Goal: Task Accomplishment & Management: Use online tool/utility

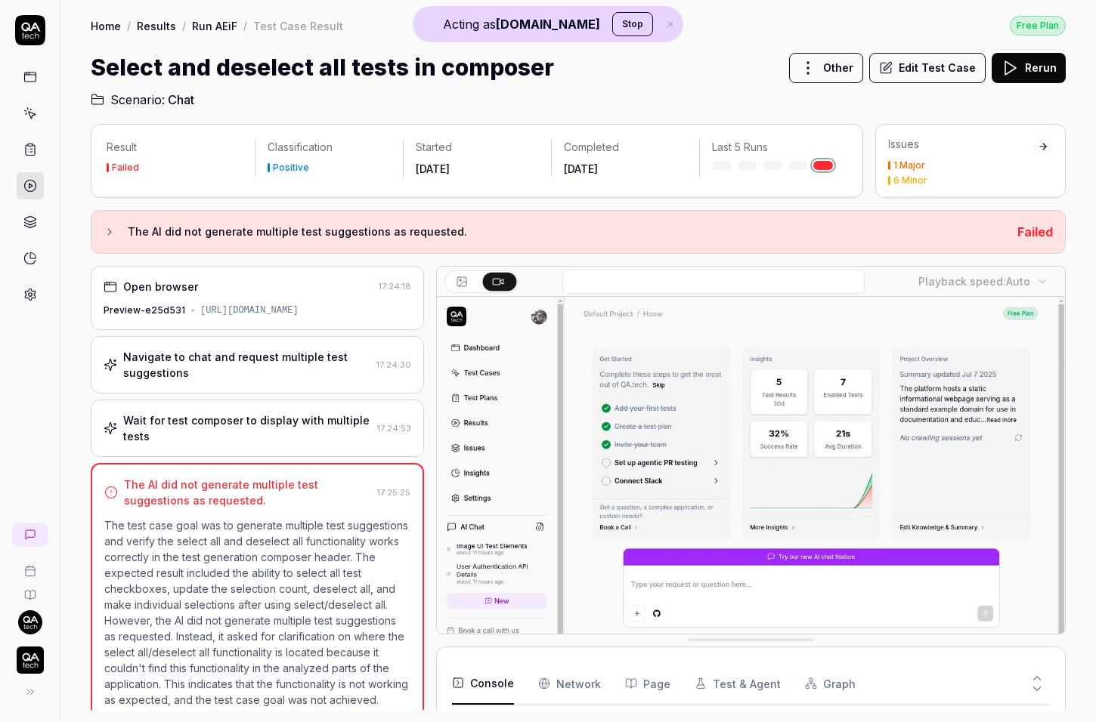
click at [326, 408] on div "Open browser 17:24:18 Preview-e25d531 [URL][DOMAIN_NAME] Navigate to chat and r…" at bounding box center [257, 488] width 333 height 444
click at [301, 381] on div "Navigate to chat and request multiple test suggestions" at bounding box center [246, 365] width 247 height 32
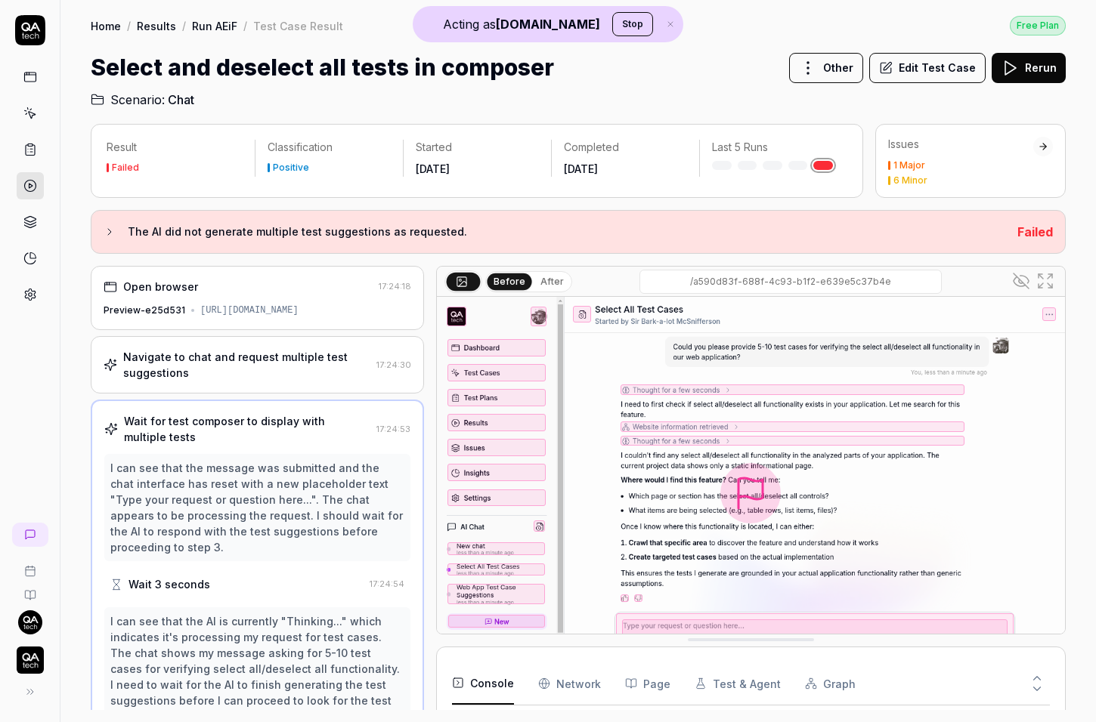
click at [249, 381] on div "Navigate to chat and request multiple test suggestions" at bounding box center [246, 365] width 247 height 32
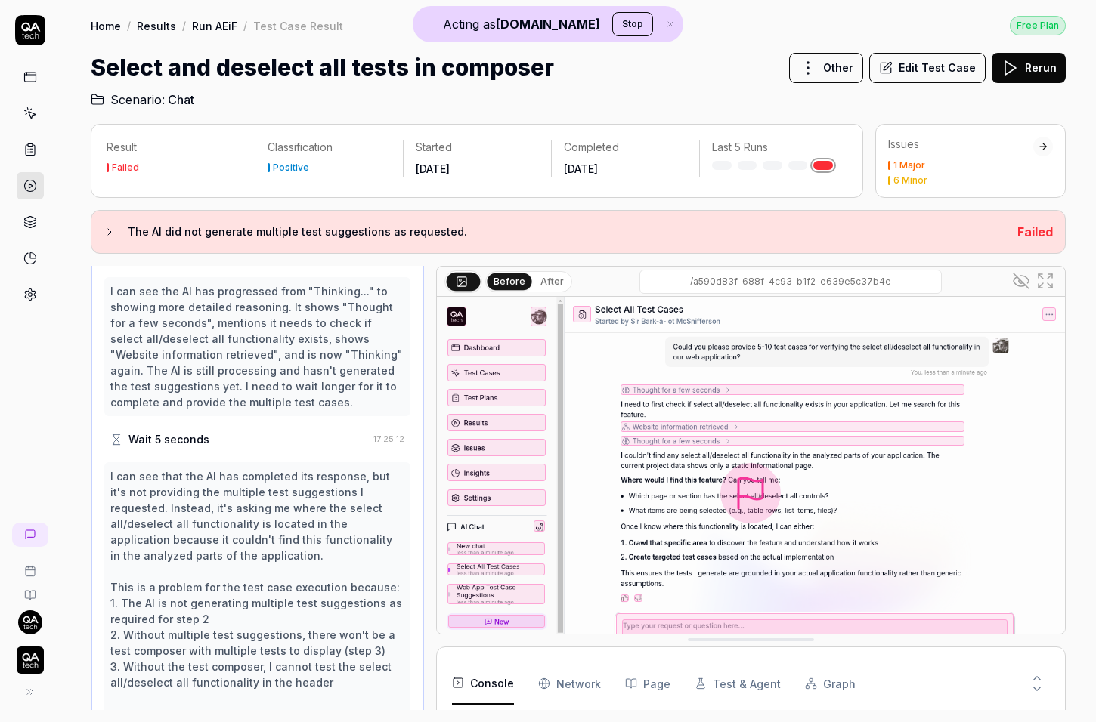
scroll to position [498, 0]
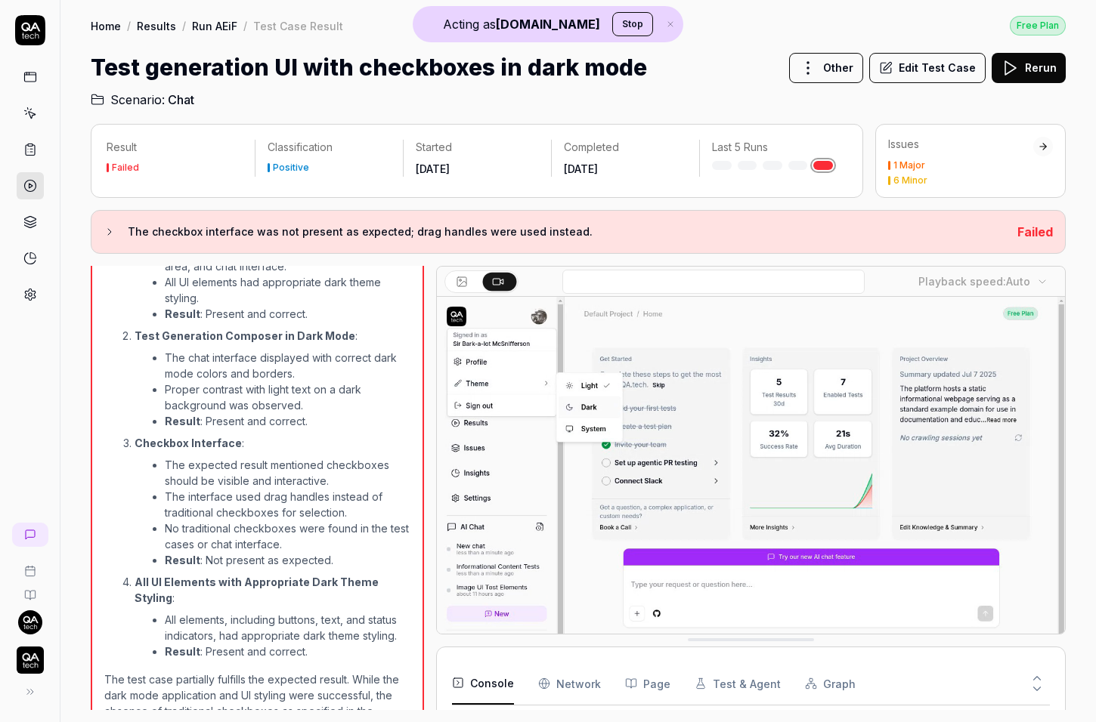
scroll to position [678, 0]
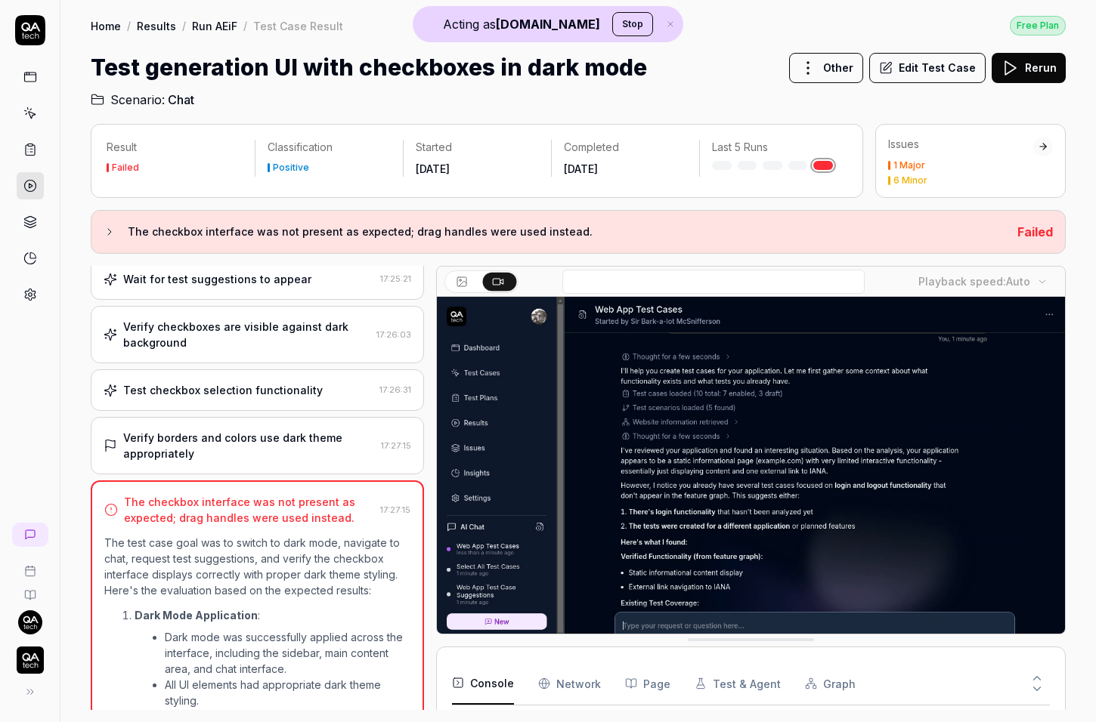
click at [249, 398] on div "Test checkbox selection functionality" at bounding box center [222, 390] width 199 height 16
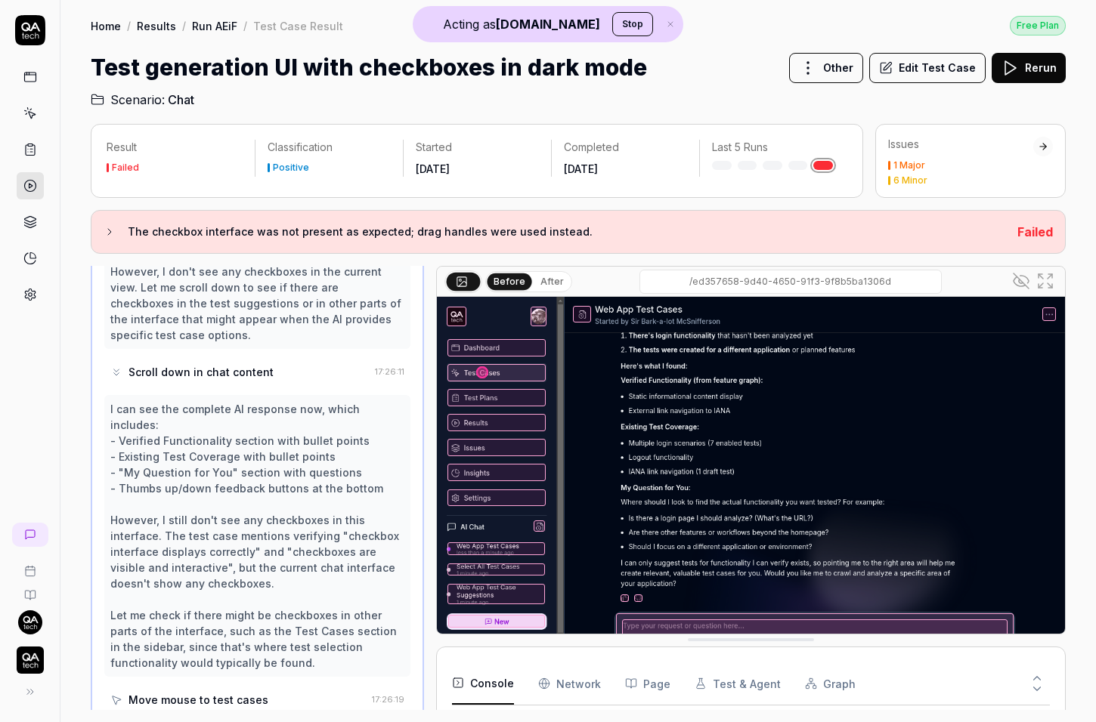
scroll to position [934, 0]
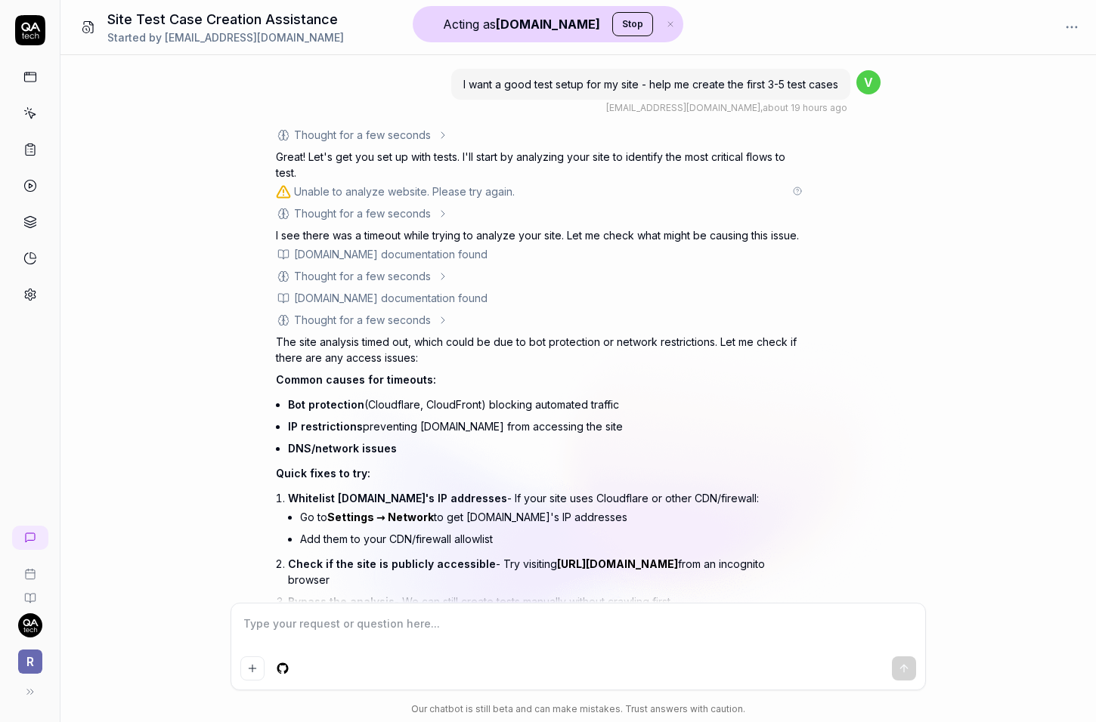
click at [376, 192] on div "Unable to analyze website. Please try again." at bounding box center [404, 192] width 221 height 16
click at [34, 684] on button at bounding box center [27, 692] width 30 height 30
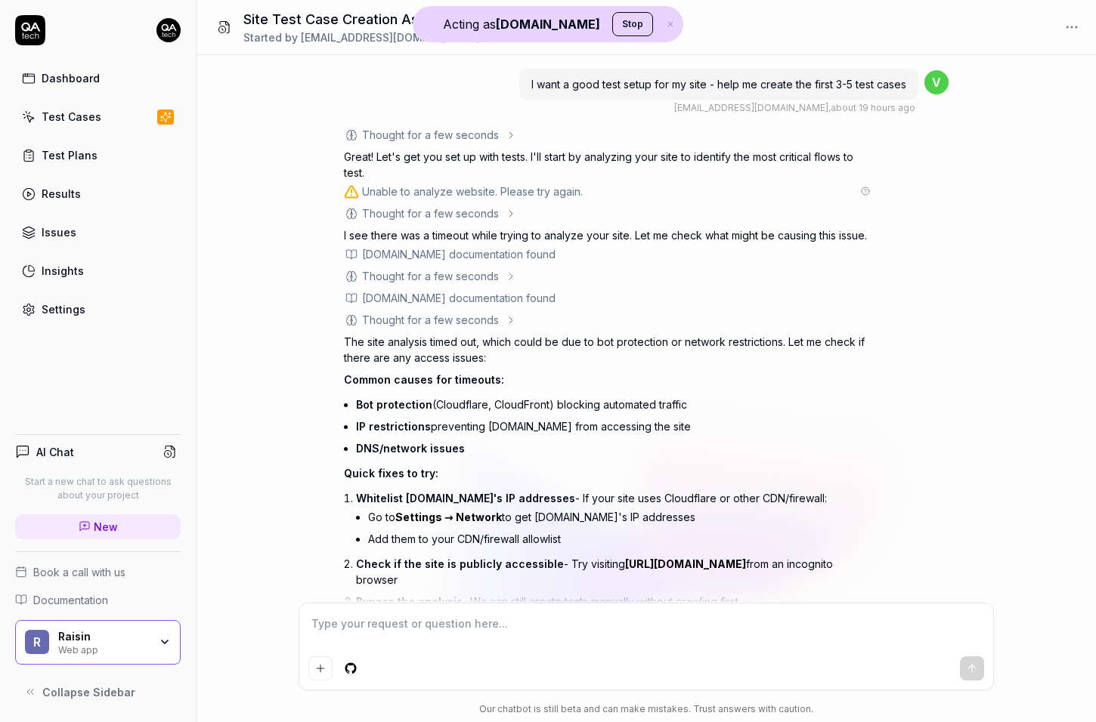
click at [864, 187] on circle at bounding box center [865, 191] width 8 height 8
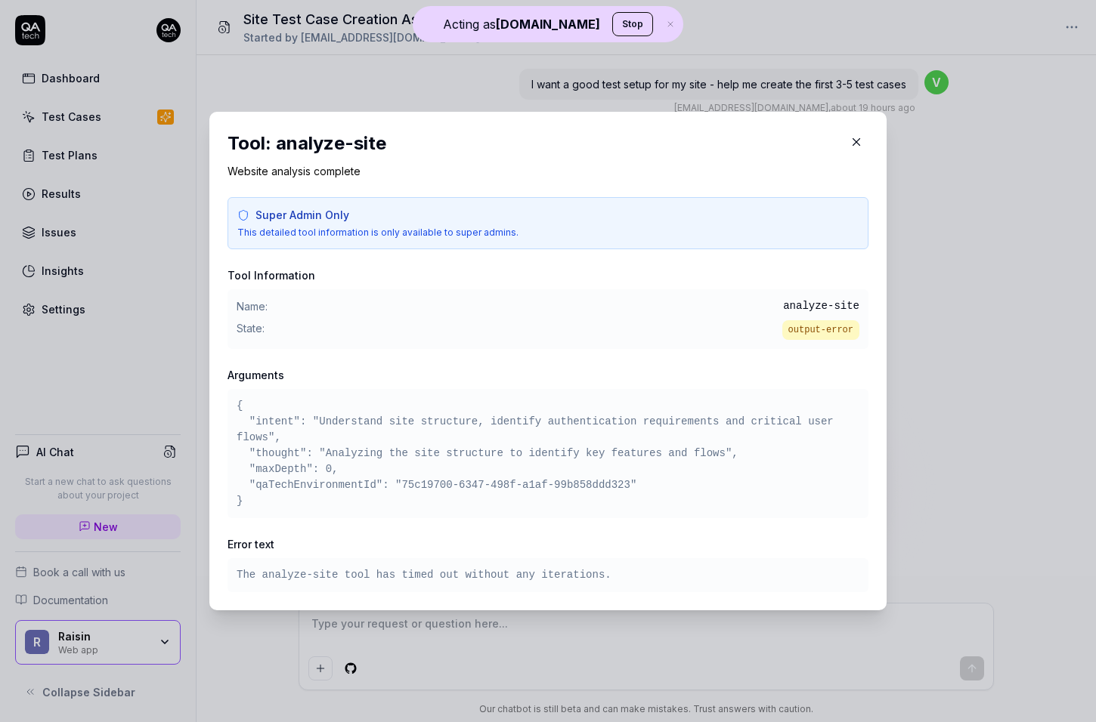
click at [568, 481] on pre "{ "intent": "Understand site structure, identify authentication requirements an…" at bounding box center [547, 453] width 623 height 111
drag, startPoint x: 568, startPoint y: 481, endPoint x: 437, endPoint y: 491, distance: 131.8
click at [437, 491] on pre "{ "intent": "Understand site structure, identify authentication requirements an…" at bounding box center [547, 453] width 623 height 111
copy pre "75c19700-6347-498f-a1af-99b858ddd323"
click at [907, 166] on div "​ Tool: analyze-site Website analysis complete Super Admin Only This detailed t…" at bounding box center [547, 361] width 737 height 535
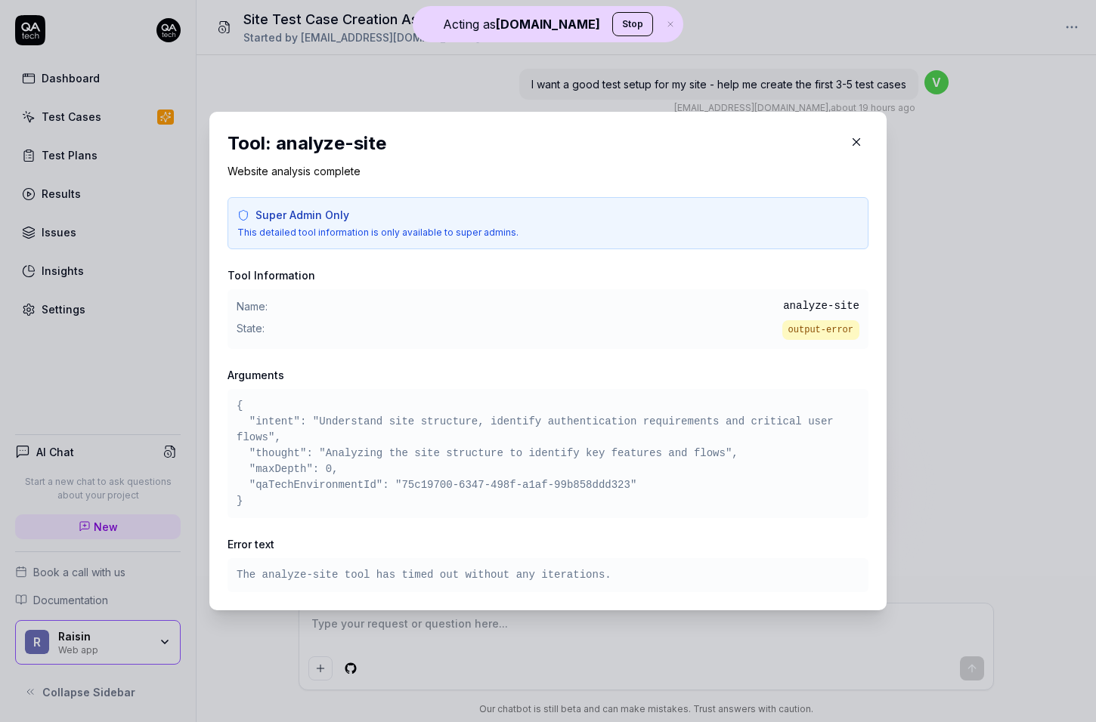
click at [853, 137] on icon "button" at bounding box center [856, 142] width 14 height 14
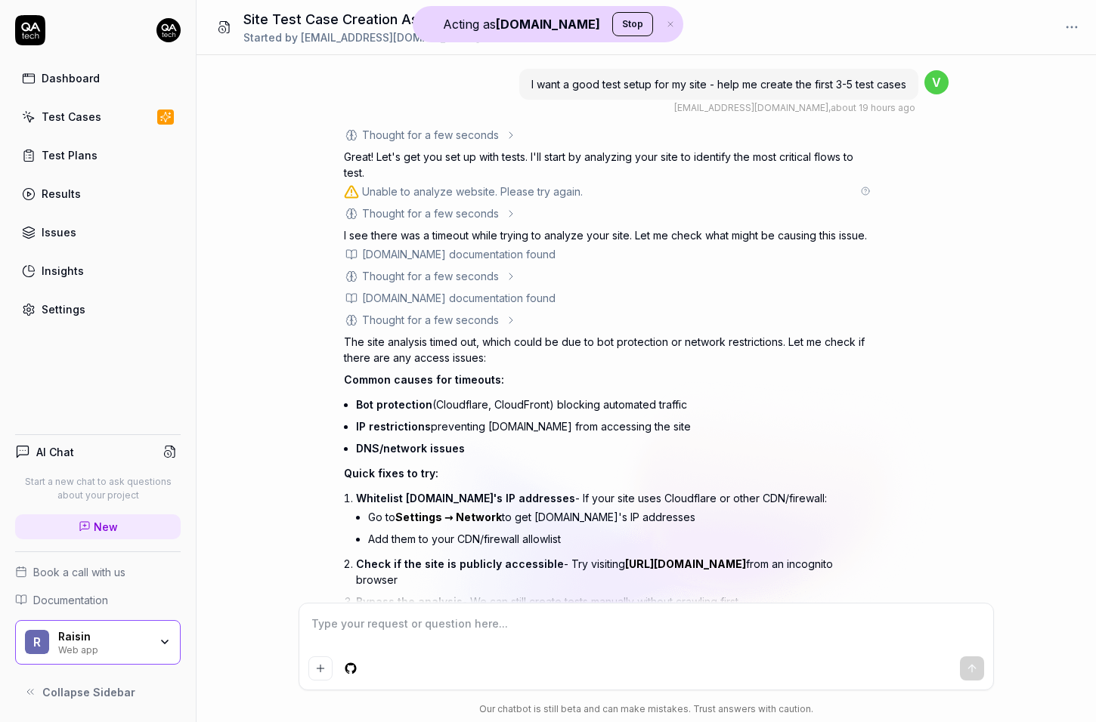
click at [867, 190] on icon at bounding box center [865, 191] width 9 height 9
click at [866, 194] on icon at bounding box center [865, 191] width 9 height 9
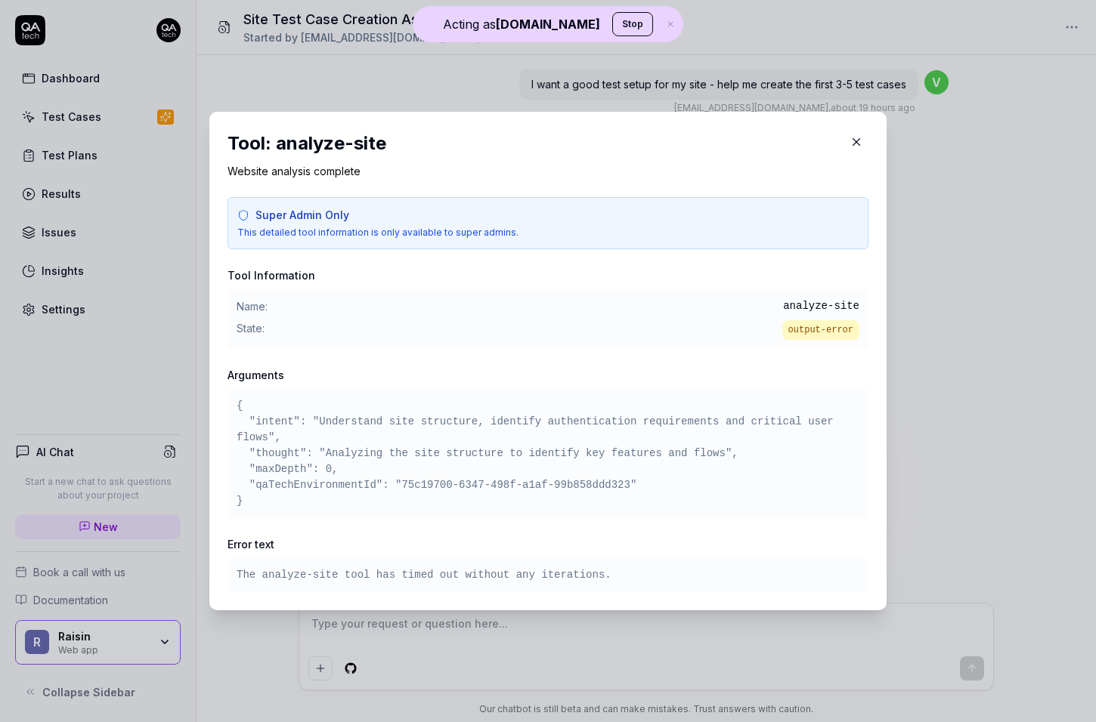
click at [536, 573] on pre "The analyze-site tool has timed out without any iterations." at bounding box center [547, 575] width 623 height 16
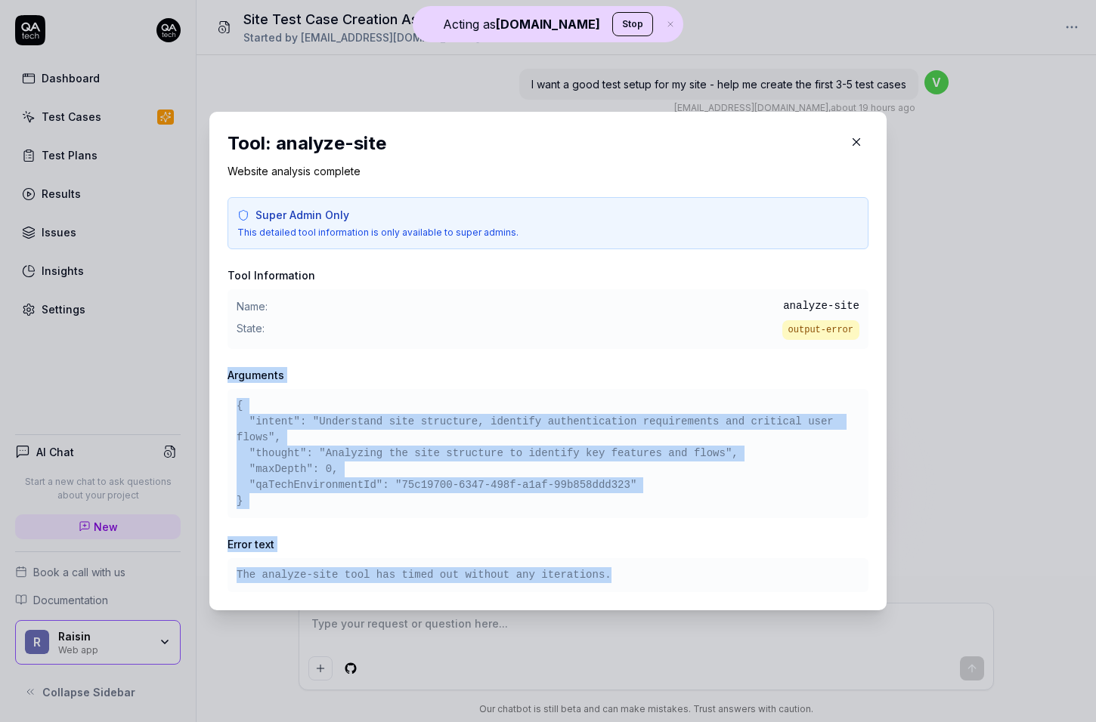
drag, startPoint x: 536, startPoint y: 573, endPoint x: 508, endPoint y: 381, distance: 194.7
click at [508, 381] on div "Super Admin Only This detailed tool information is only available to super admi…" at bounding box center [547, 394] width 641 height 395
click at [508, 381] on h3 "Arguments" at bounding box center [547, 375] width 641 height 16
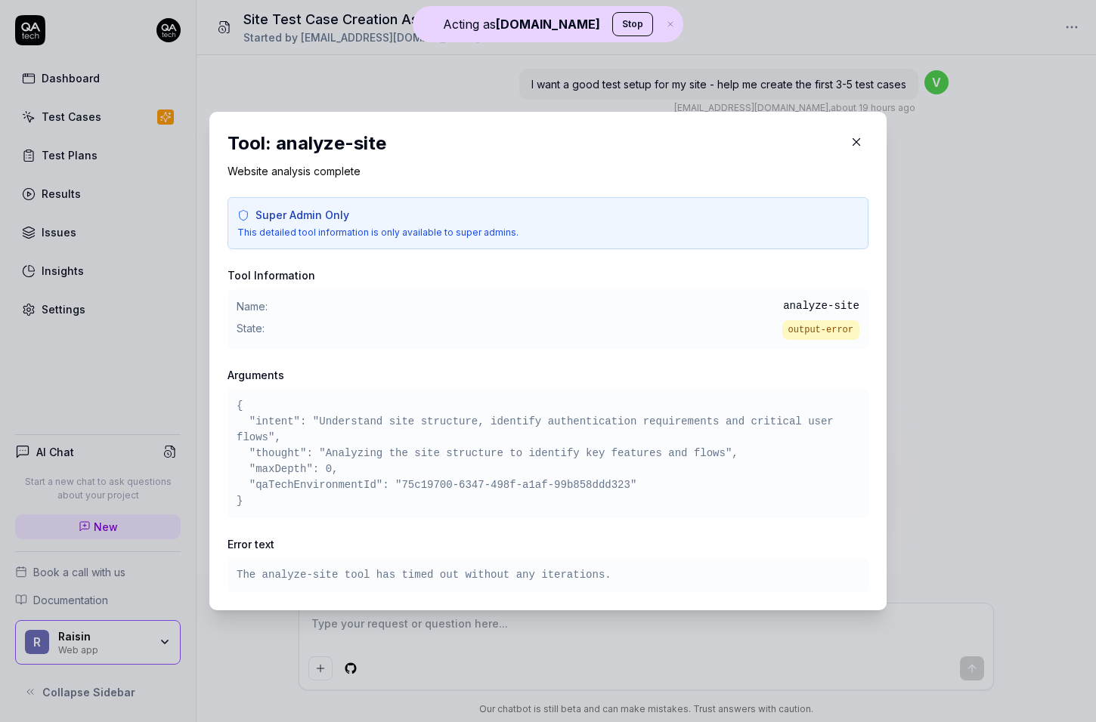
click at [508, 381] on h3 "Arguments" at bounding box center [547, 375] width 641 height 16
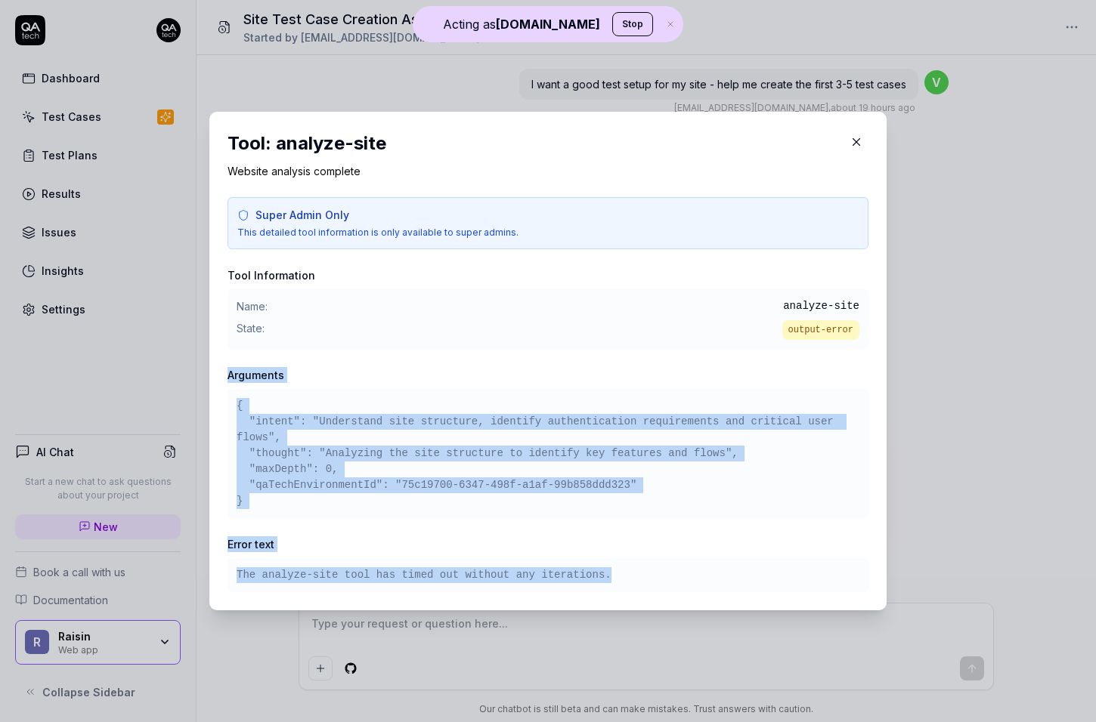
drag, startPoint x: 508, startPoint y: 381, endPoint x: 487, endPoint y: 570, distance: 190.8
click at [487, 570] on div "Super Admin Only This detailed tool information is only available to super admi…" at bounding box center [547, 394] width 641 height 395
click at [487, 570] on pre "The analyze-site tool has timed out without any iterations." at bounding box center [547, 575] width 623 height 16
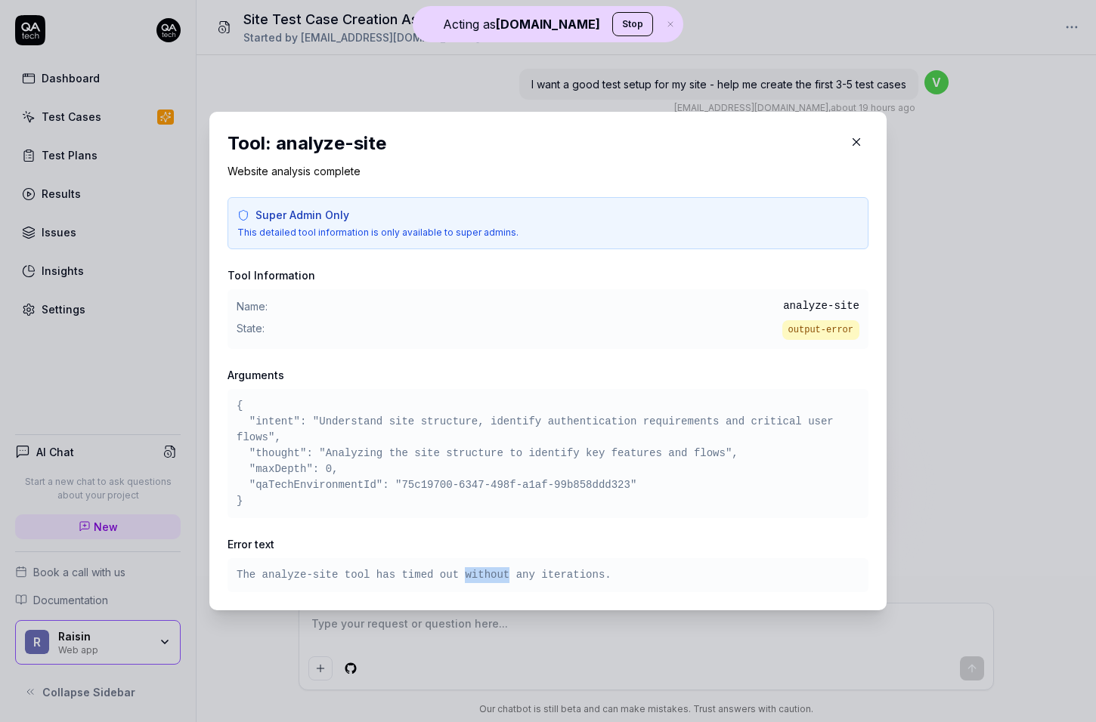
click at [487, 570] on pre "The analyze-site tool has timed out without any iterations." at bounding box center [547, 575] width 623 height 16
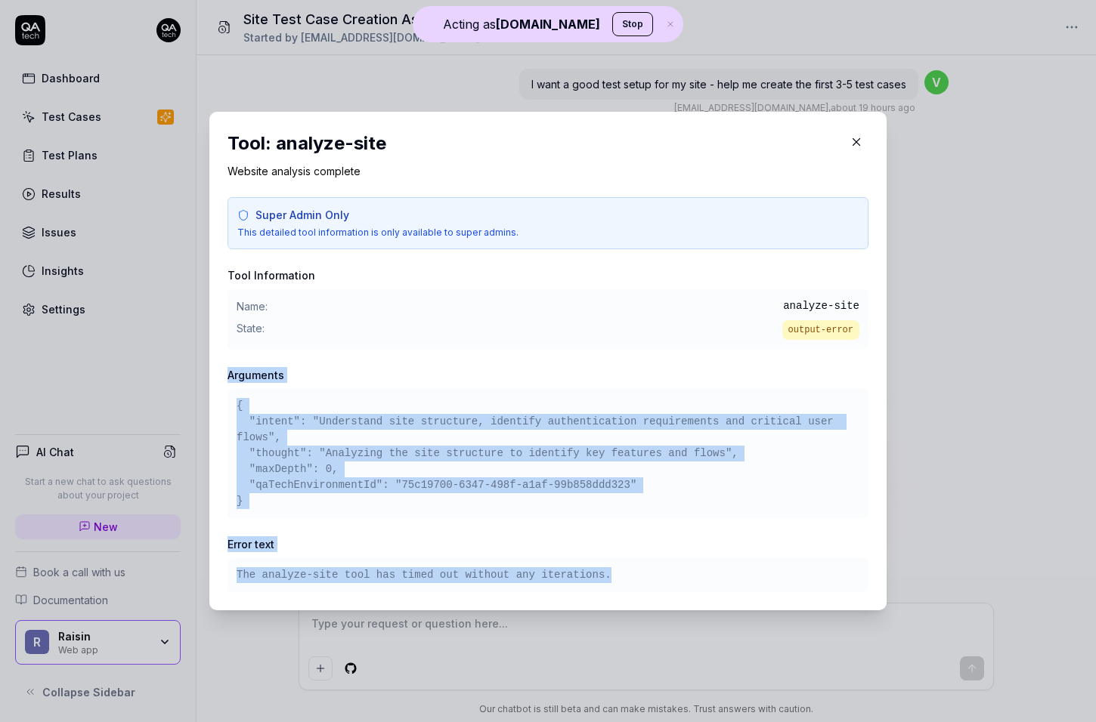
drag, startPoint x: 487, startPoint y: 570, endPoint x: 546, endPoint y: 382, distance: 198.1
click at [546, 382] on div "Super Admin Only This detailed tool information is only available to super admi…" at bounding box center [547, 394] width 641 height 395
click at [546, 382] on h3 "Arguments" at bounding box center [547, 375] width 641 height 16
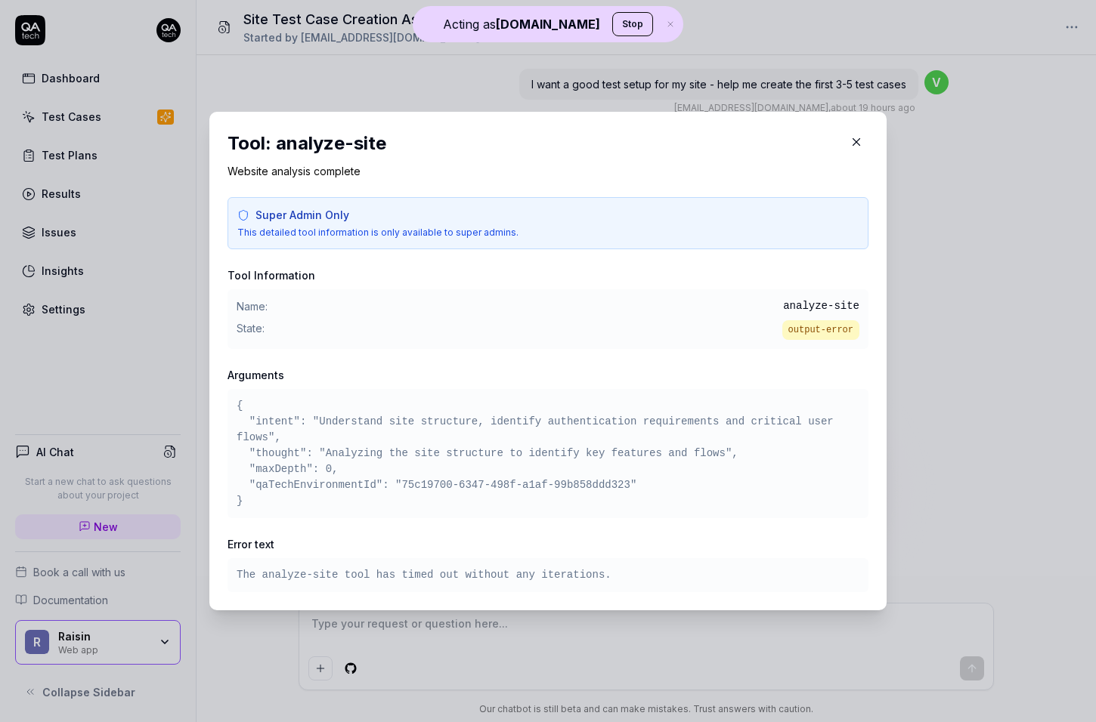
click at [546, 382] on h3 "Arguments" at bounding box center [547, 375] width 641 height 16
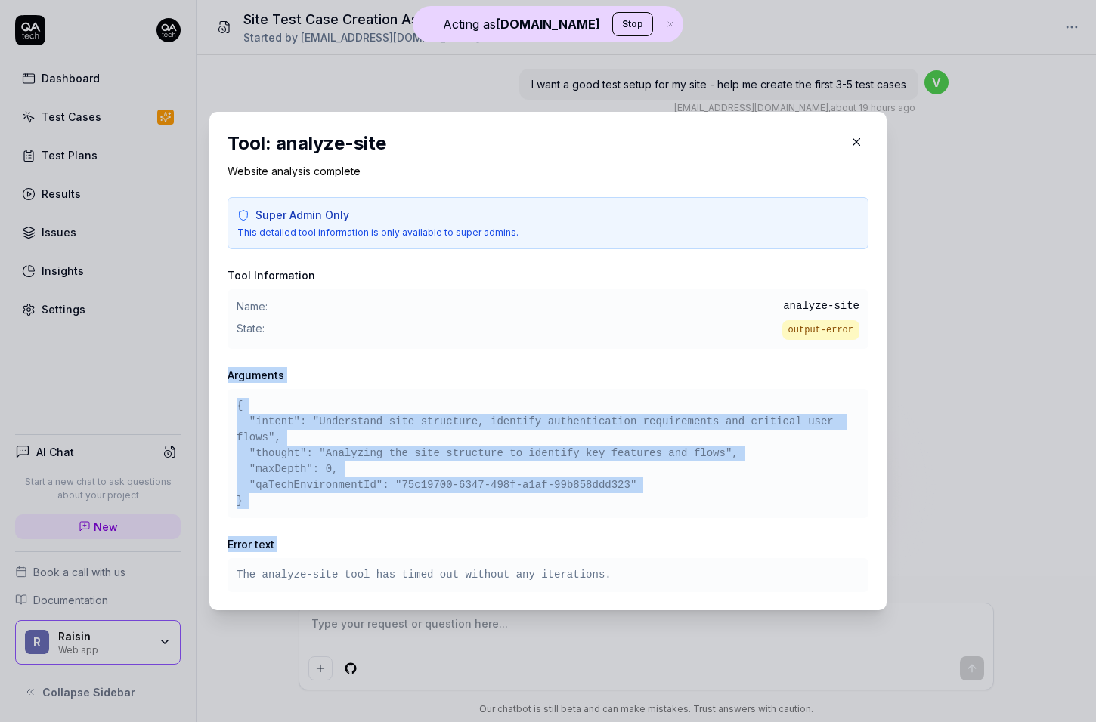
drag, startPoint x: 546, startPoint y: 382, endPoint x: 495, endPoint y: 525, distance: 152.5
click at [495, 525] on div "Super Admin Only This detailed tool information is only available to super admi…" at bounding box center [547, 394] width 641 height 395
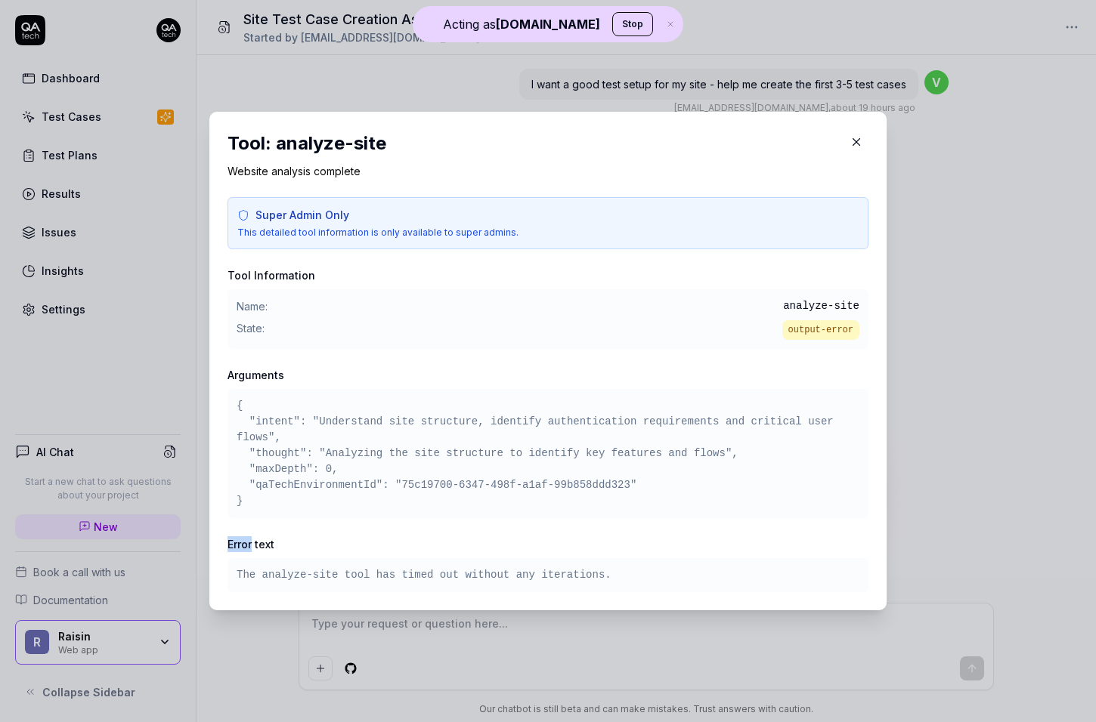
click at [495, 525] on div "Super Admin Only This detailed tool information is only available to super admi…" at bounding box center [547, 394] width 641 height 395
drag, startPoint x: 495, startPoint y: 525, endPoint x: 478, endPoint y: 592, distance: 68.7
click at [478, 592] on div "Super Admin Only This detailed tool information is only available to super admi…" at bounding box center [547, 394] width 641 height 395
click at [478, 592] on div "The analyze-site tool has timed out without any iterations." at bounding box center [547, 575] width 641 height 34
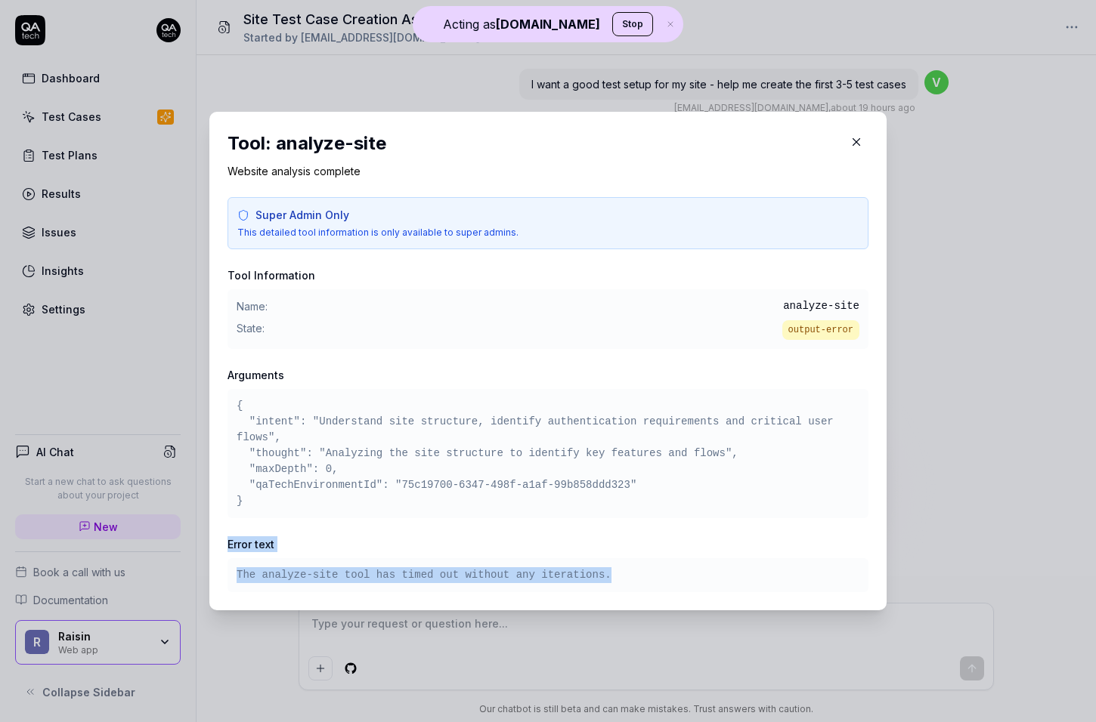
drag, startPoint x: 478, startPoint y: 592, endPoint x: 484, endPoint y: 544, distance: 48.0
click at [484, 544] on div "Error text The analyze-site tool has timed out without any iterations." at bounding box center [547, 564] width 641 height 56
click at [484, 544] on h3 "Error text" at bounding box center [547, 544] width 641 height 16
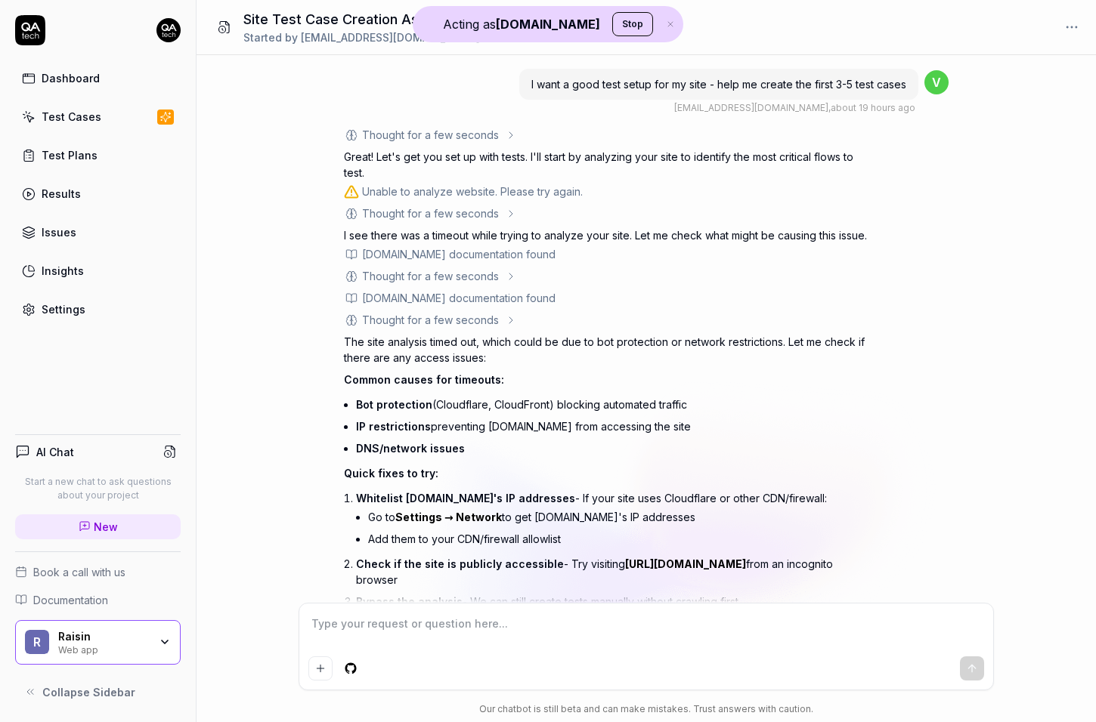
type textarea "*"
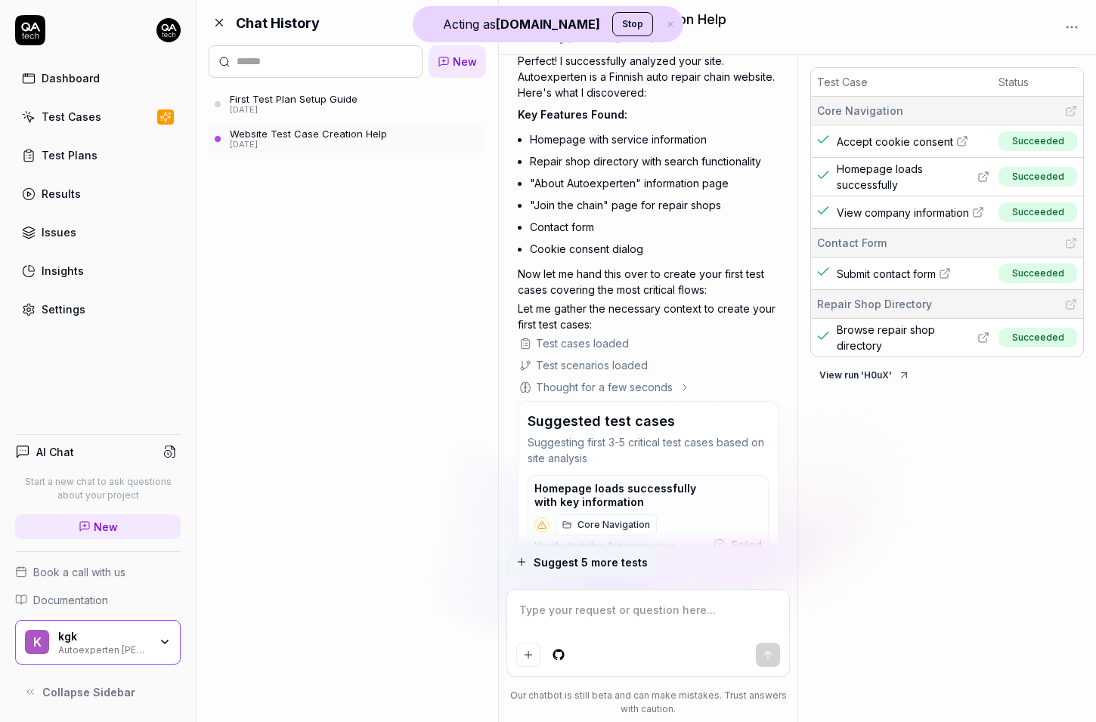
scroll to position [2765, 0]
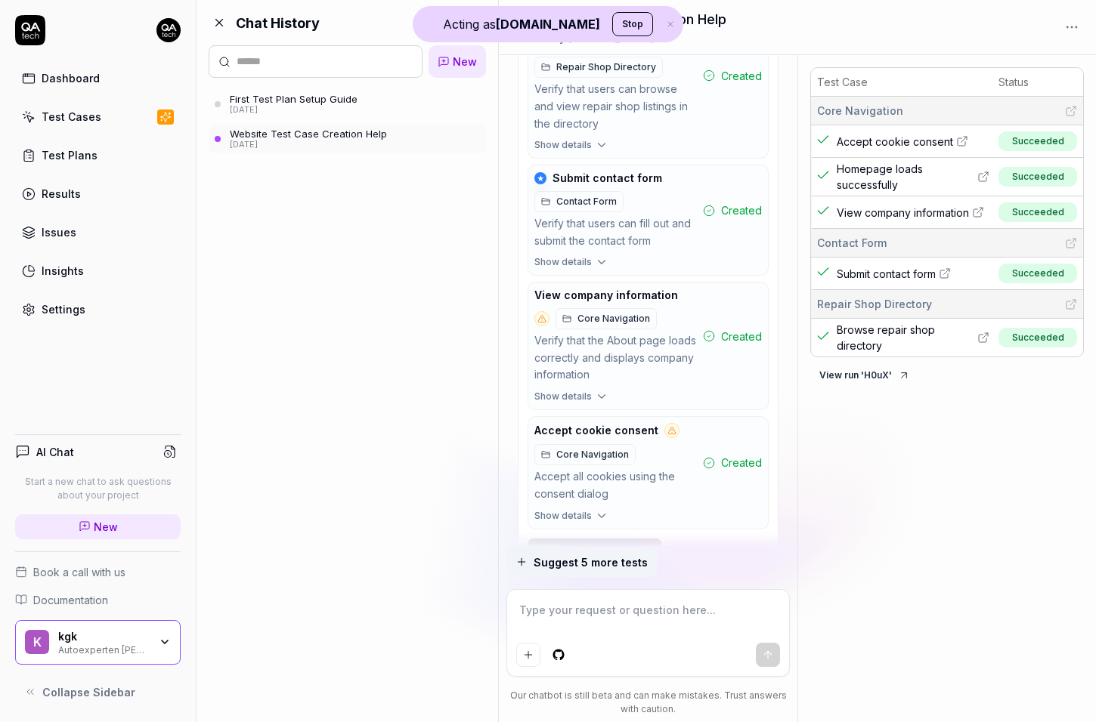
click at [221, 26] on icon at bounding box center [219, 23] width 14 height 14
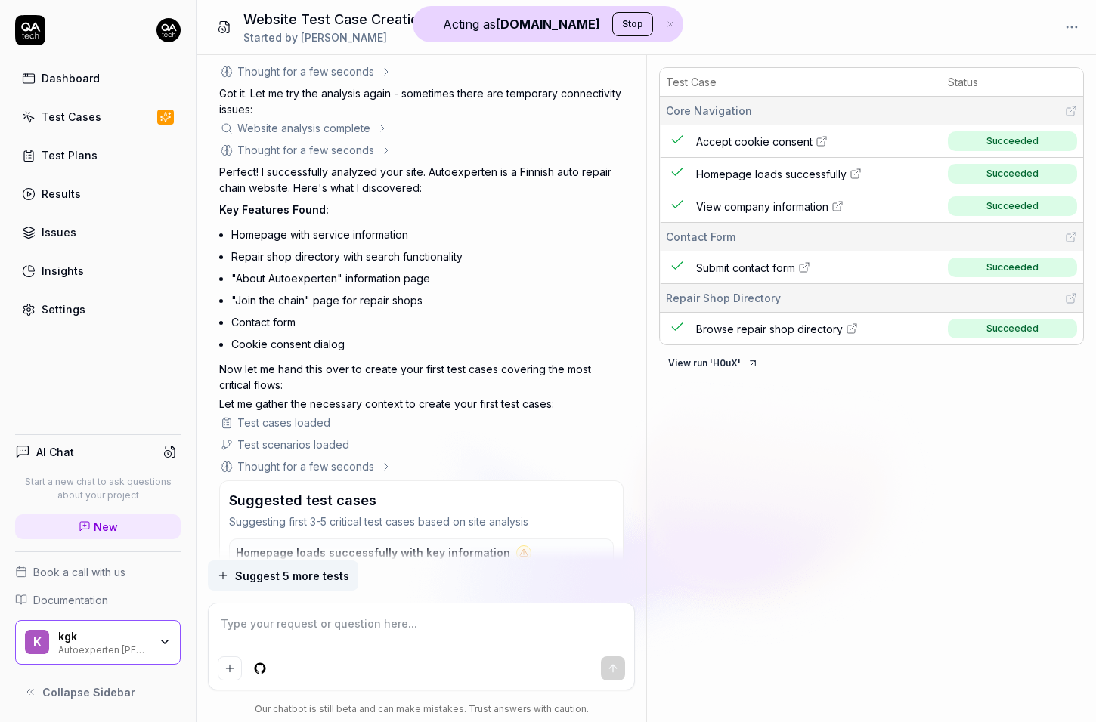
scroll to position [0, 0]
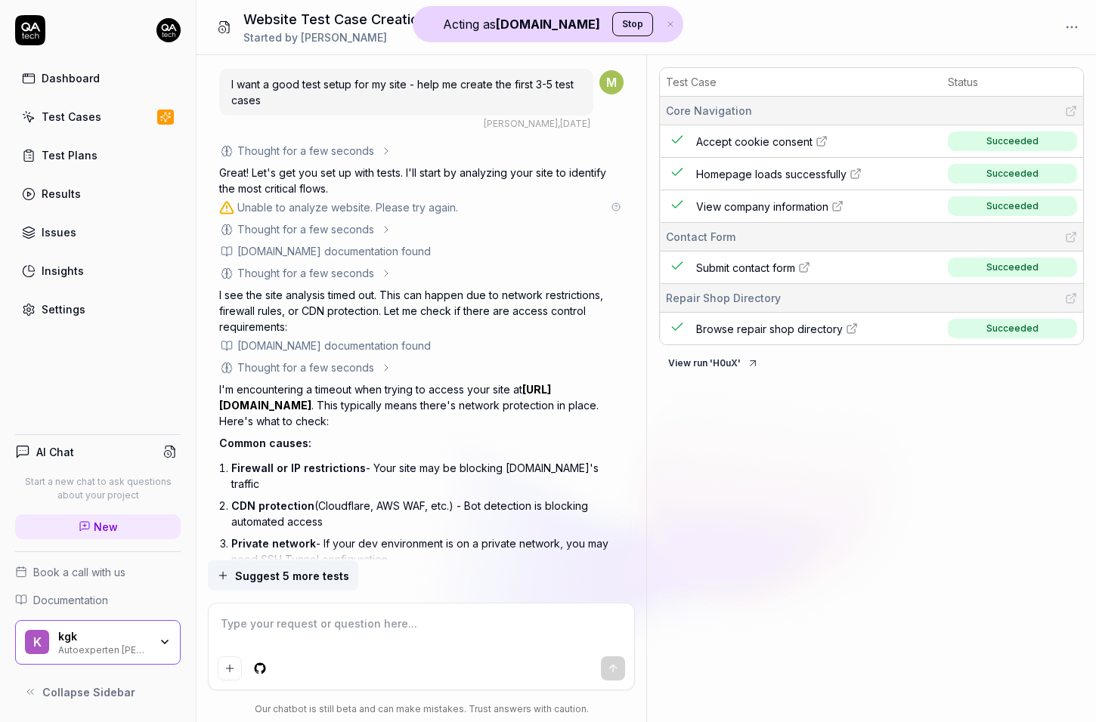
click at [614, 204] on icon at bounding box center [615, 206] width 9 height 9
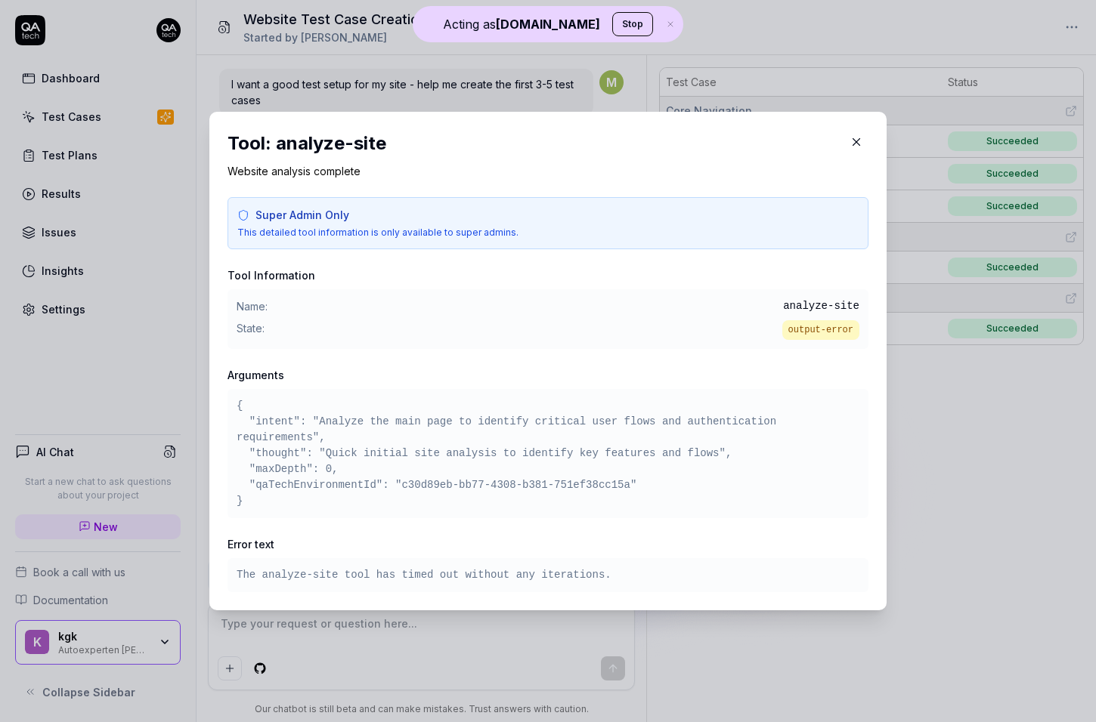
click at [426, 480] on pre "{ "intent": "Analyze the main page to identify critical user flows and authenti…" at bounding box center [547, 453] width 623 height 111
drag, startPoint x: 426, startPoint y: 480, endPoint x: 571, endPoint y: 487, distance: 145.2
click at [571, 487] on pre "{ "intent": "Analyze the main page to identify critical user flows and authenti…" at bounding box center [547, 453] width 623 height 111
copy pre "c30d89eb-bb77-4308-b381-751ef38cc15a"
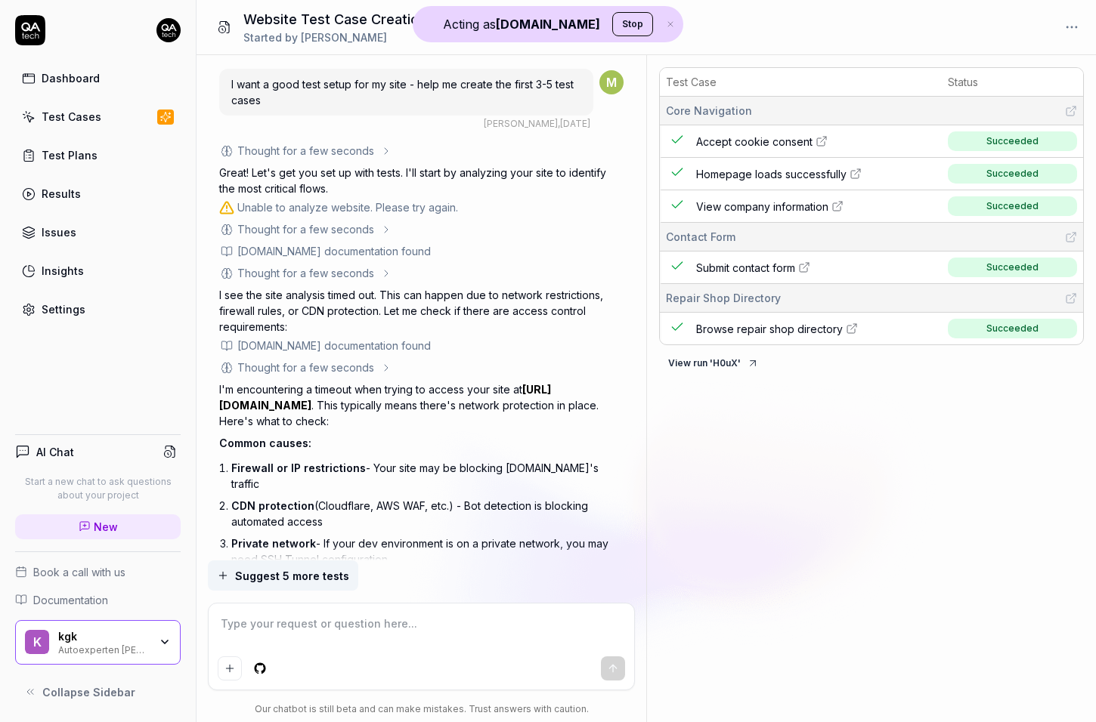
type textarea "*"
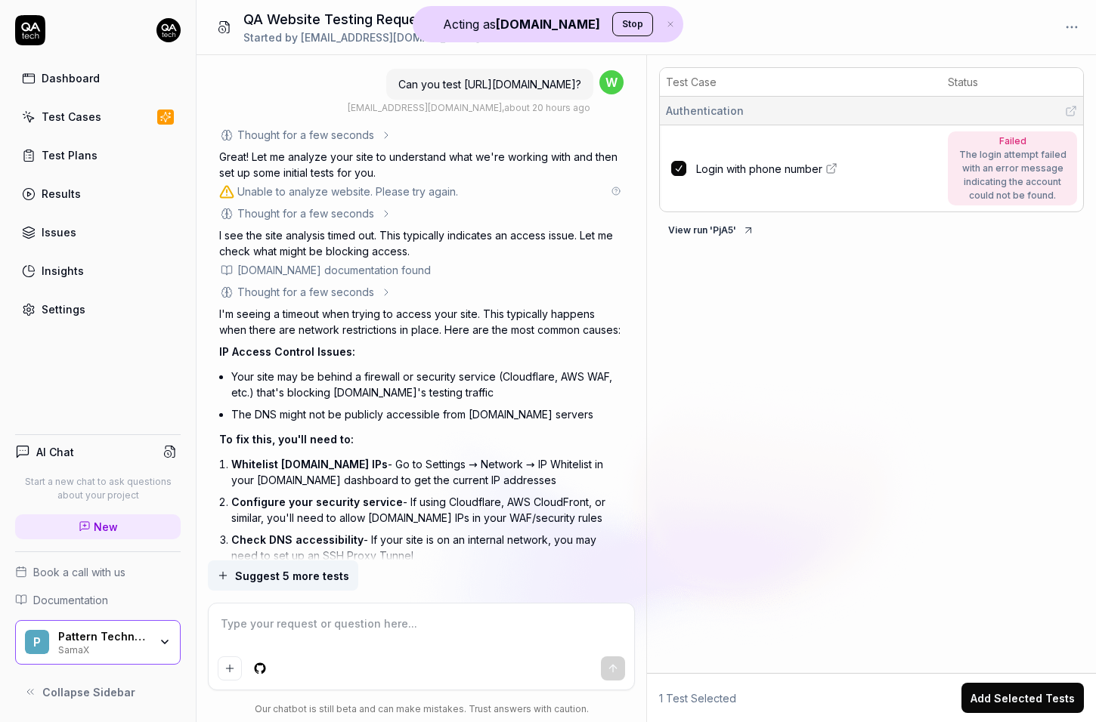
click at [318, 187] on div "Unable to analyze website. Please try again." at bounding box center [347, 192] width 221 height 16
click at [618, 187] on icon at bounding box center [615, 191] width 9 height 9
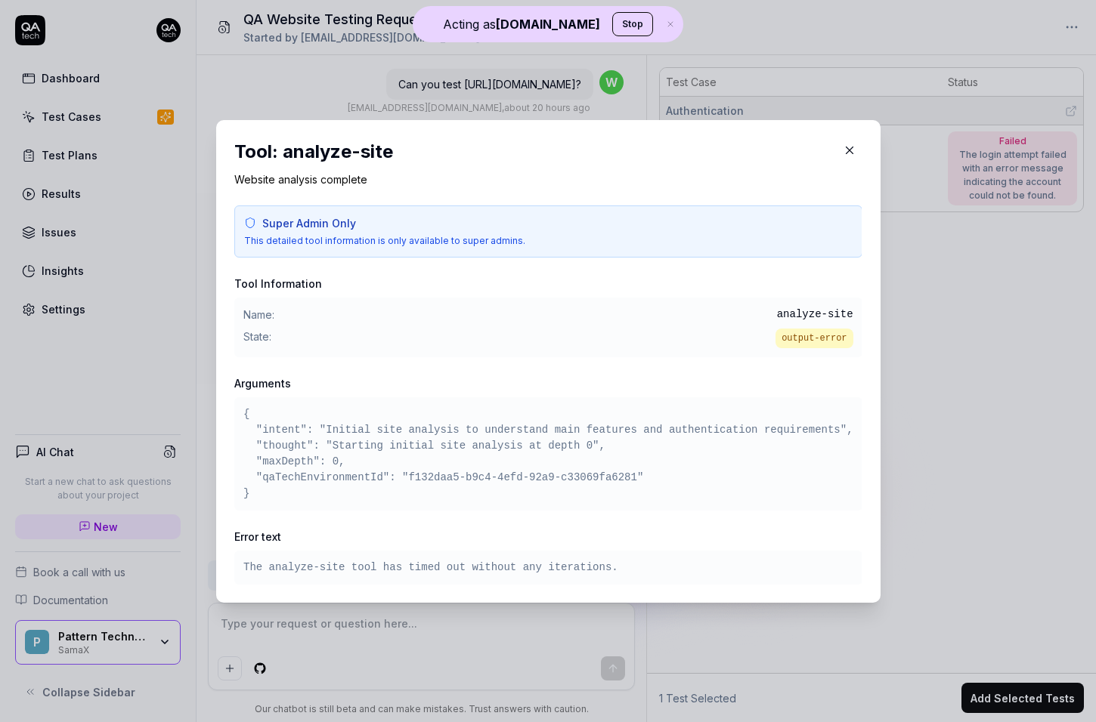
type textarea "*"
click at [434, 478] on pre "{ "intent": "Initial site analysis to understand main features and authenticati…" at bounding box center [548, 454] width 610 height 95
drag, startPoint x: 434, startPoint y: 478, endPoint x: 585, endPoint y: 479, distance: 151.1
click at [584, 478] on pre "{ "intent": "Initial site analysis to understand main features and authenticati…" at bounding box center [548, 454] width 610 height 95
copy pre "f132daa5-b9c4-4efd-92a9-c33069fa6281"
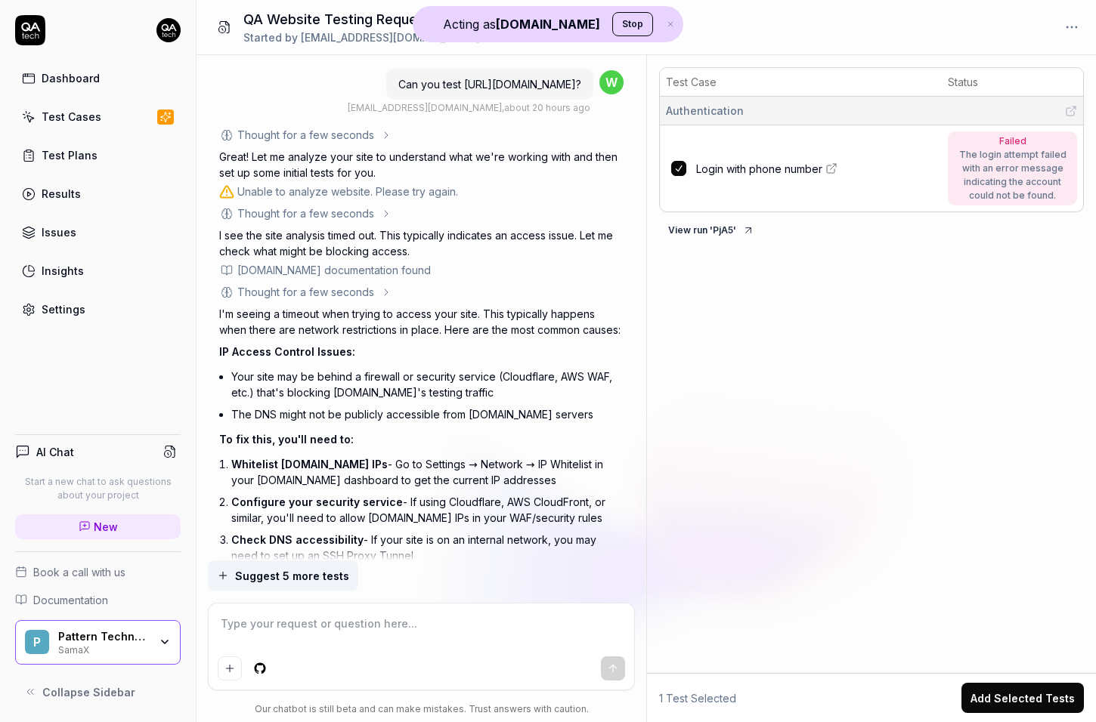
scroll to position [947, 0]
